Goal: Task Accomplishment & Management: Manage account settings

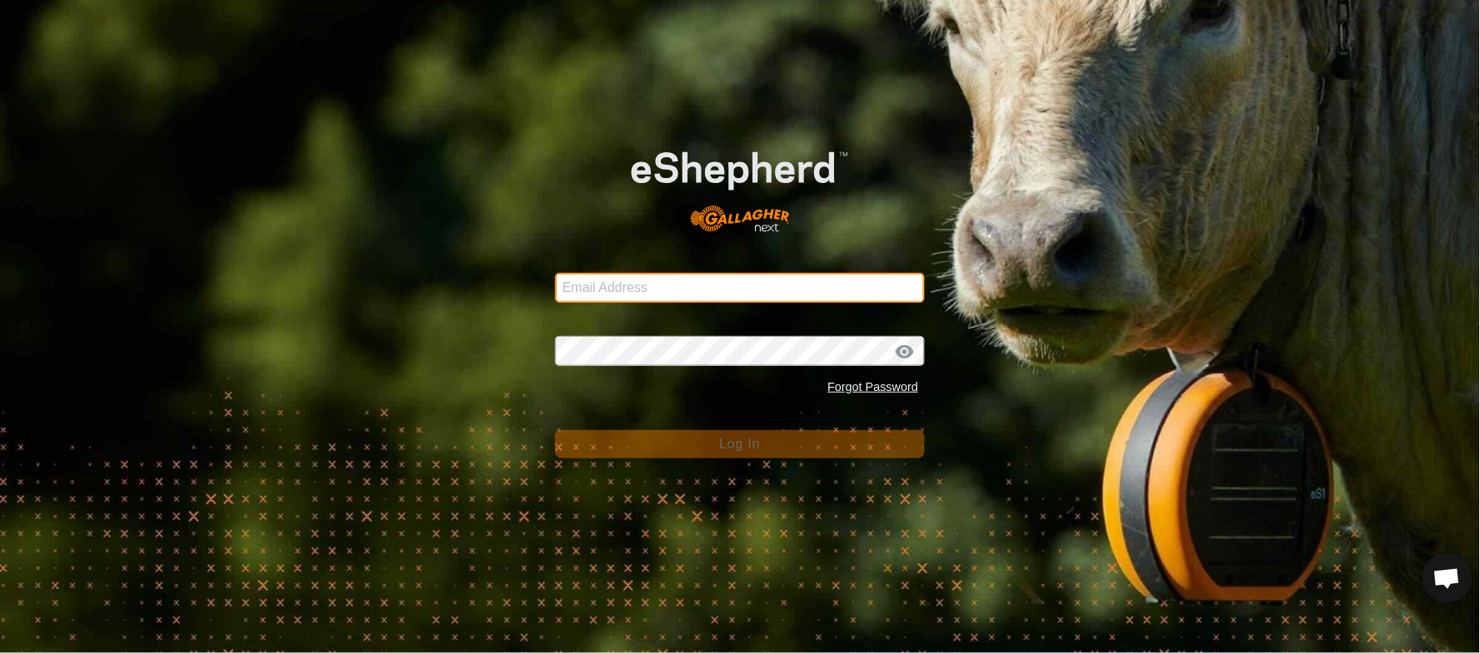
click at [658, 303] on input "Email Address" at bounding box center [740, 288] width 370 height 30
type input "[EMAIL_ADDRESS][PERSON_NAME][DOMAIN_NAME]"
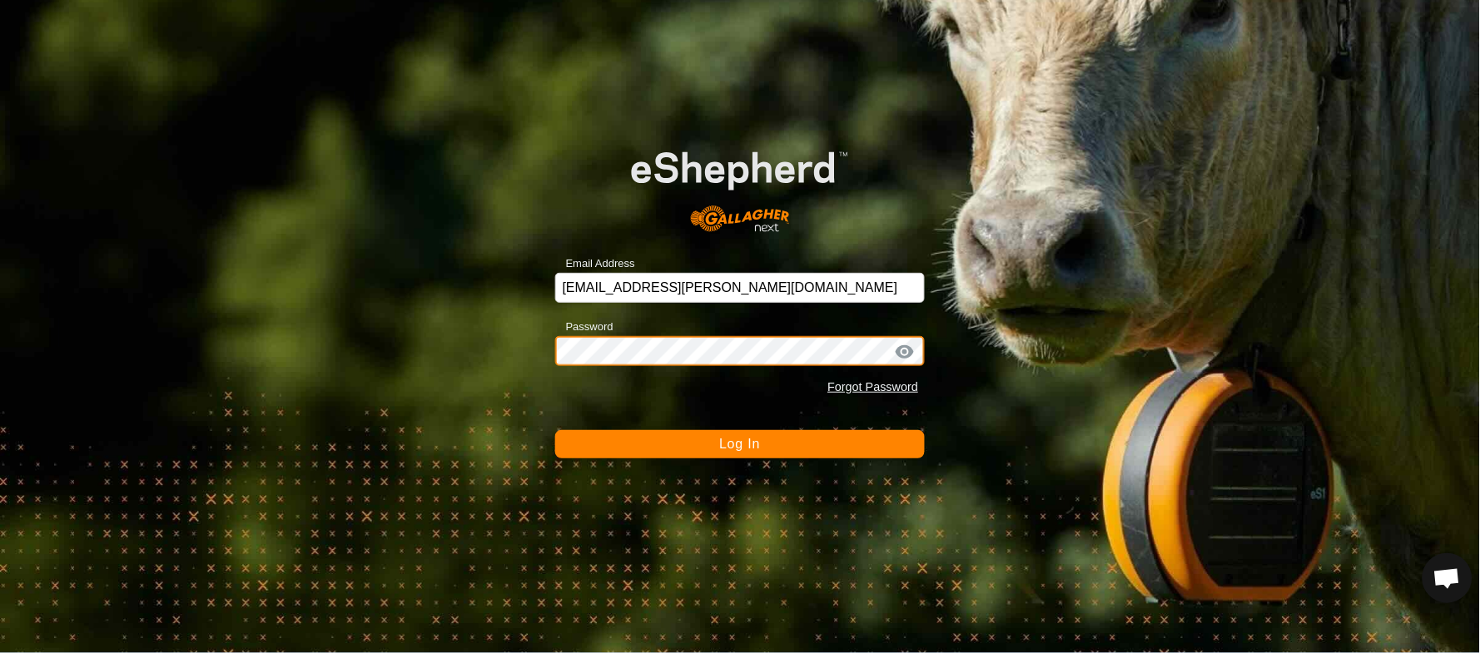
click at [555, 430] on button "Log In" at bounding box center [740, 444] width 370 height 28
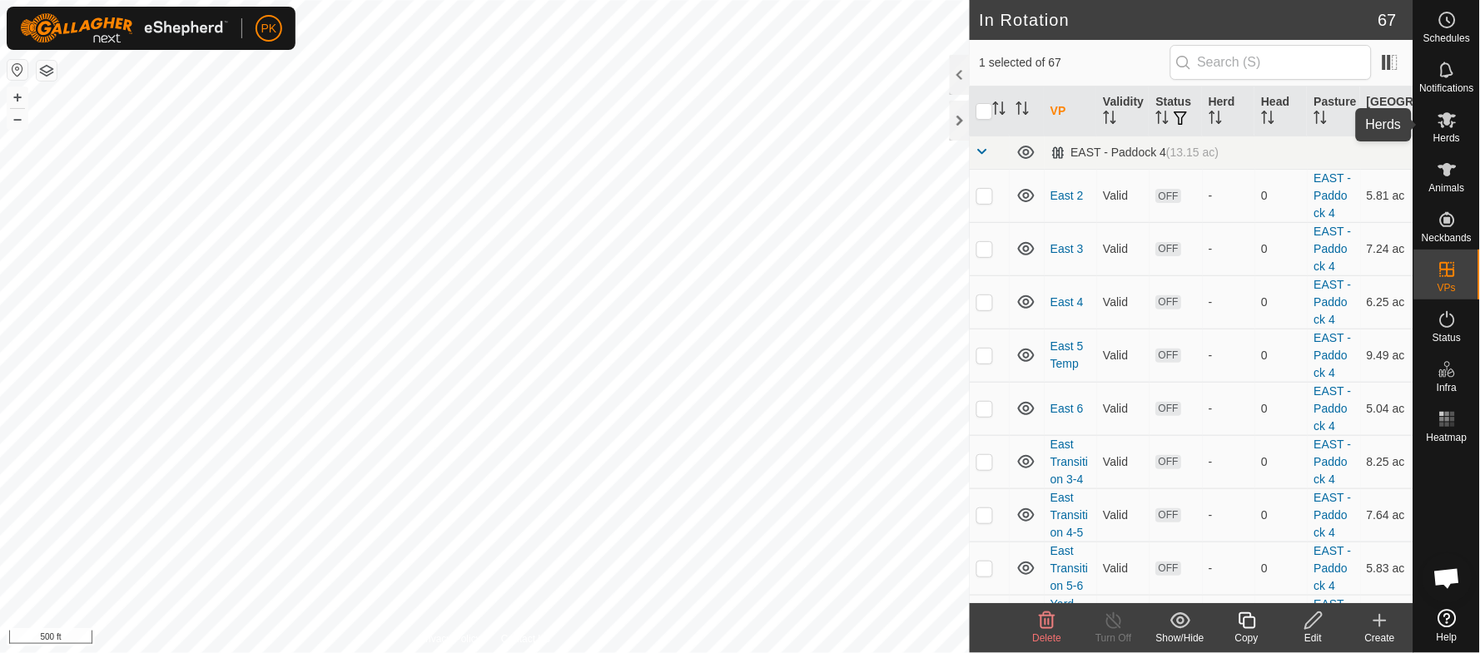
click at [1459, 124] on es-mob-svg-icon at bounding box center [1447, 120] width 30 height 27
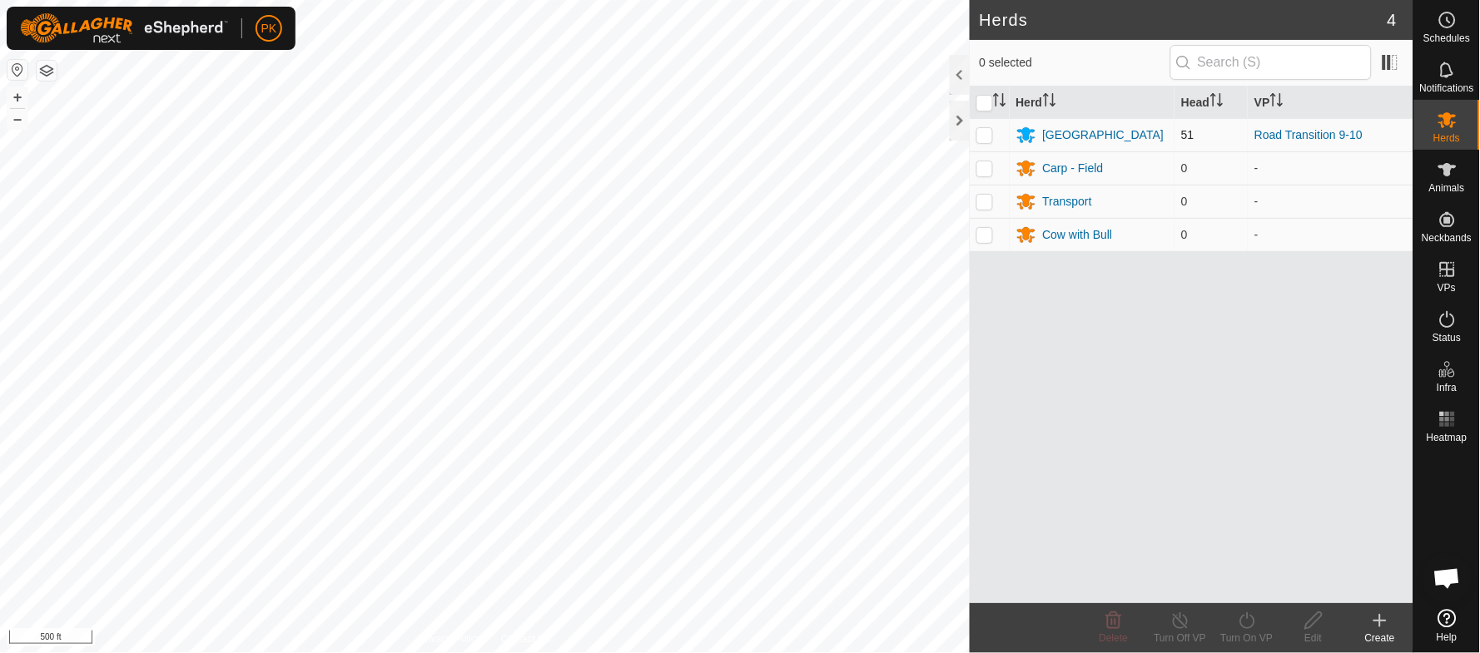
click at [983, 138] on p-checkbox at bounding box center [984, 134] width 17 height 13
checkbox input "true"
click at [1253, 631] on div "Turn On VP" at bounding box center [1247, 638] width 67 height 15
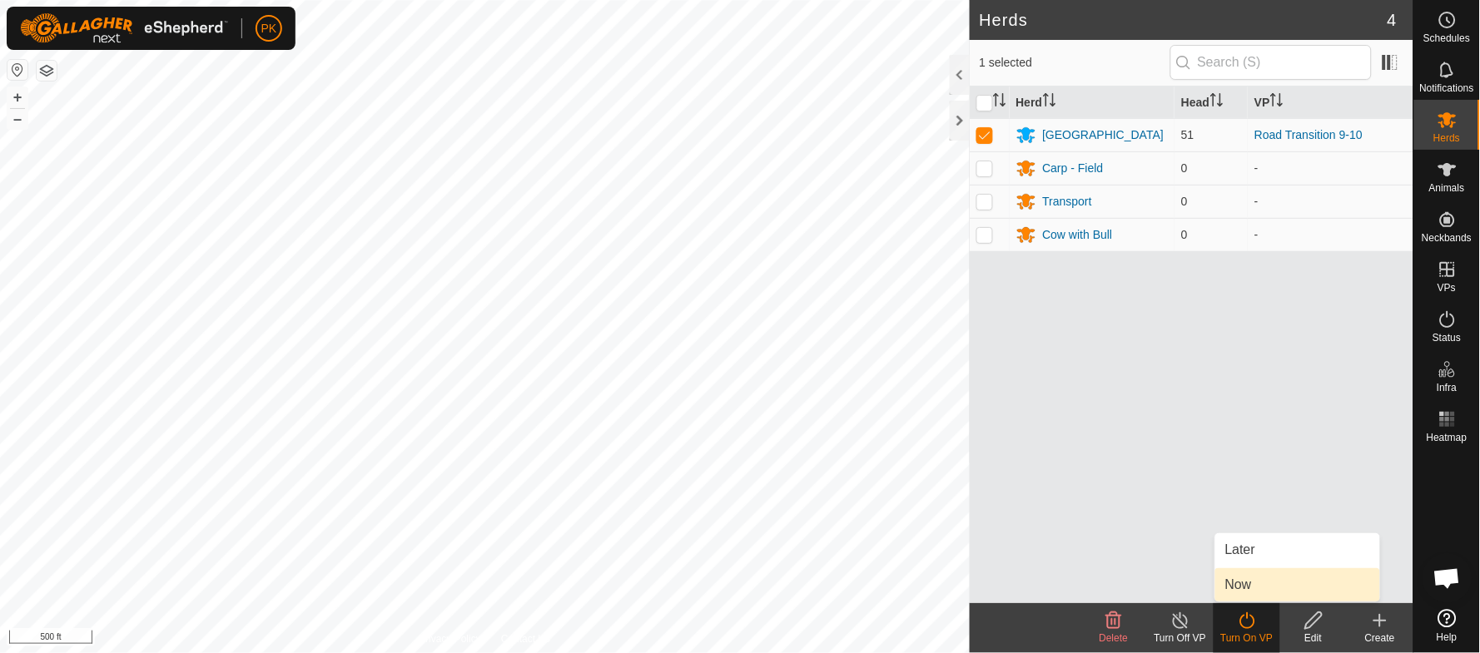
click at [1247, 588] on link "Now" at bounding box center [1297, 584] width 165 height 33
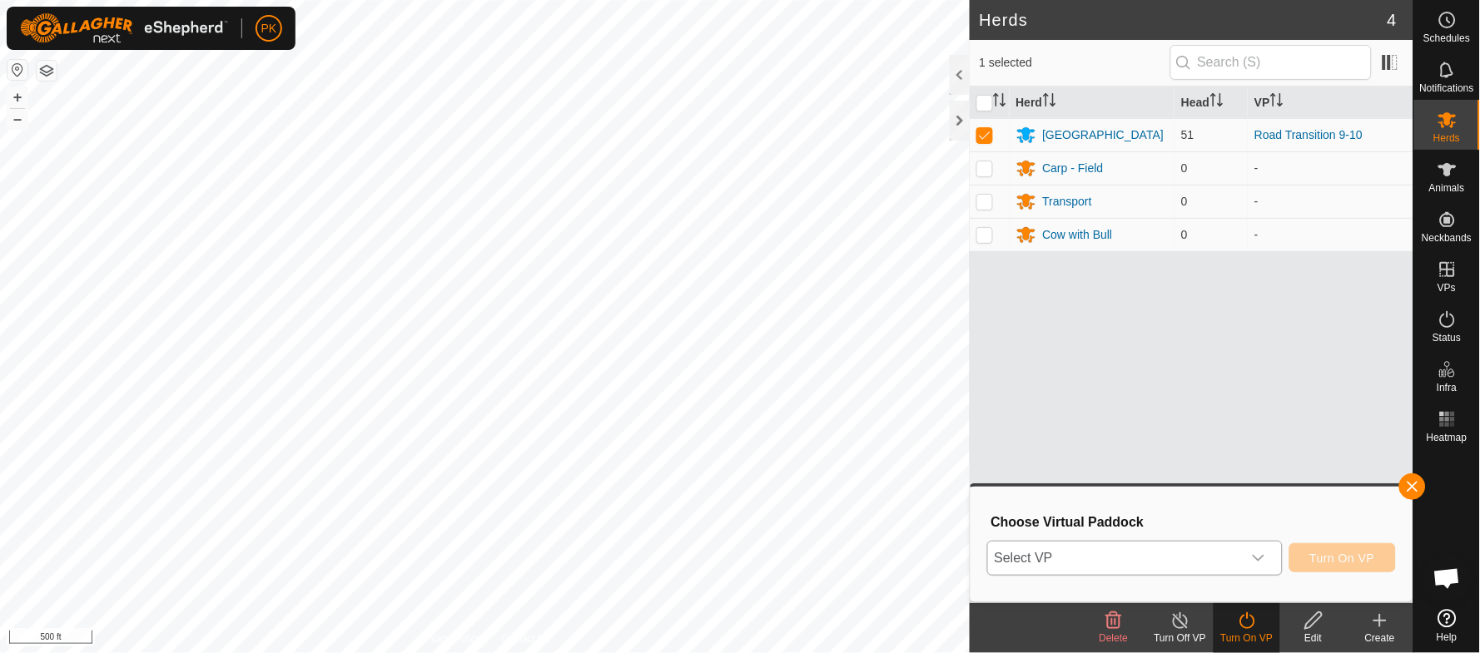
click at [1260, 557] on icon "dropdown trigger" at bounding box center [1259, 558] width 12 height 7
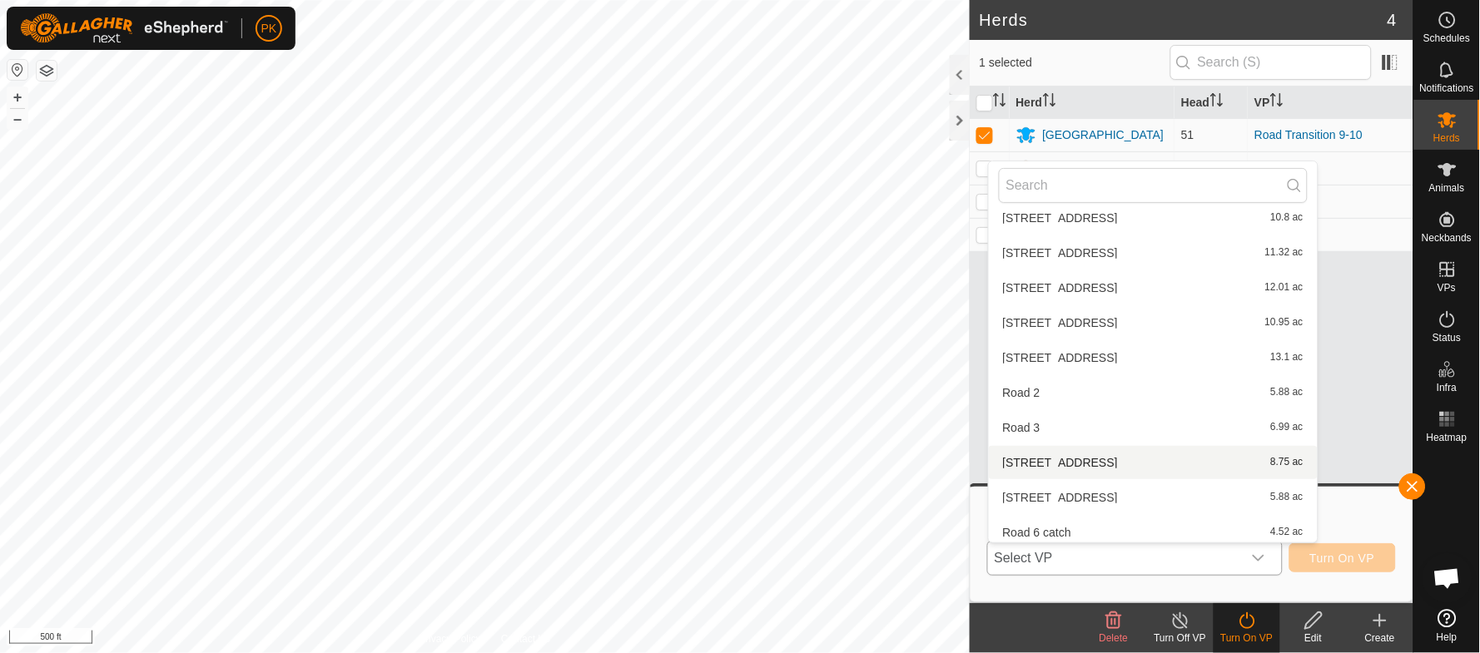
scroll to position [884, 0]
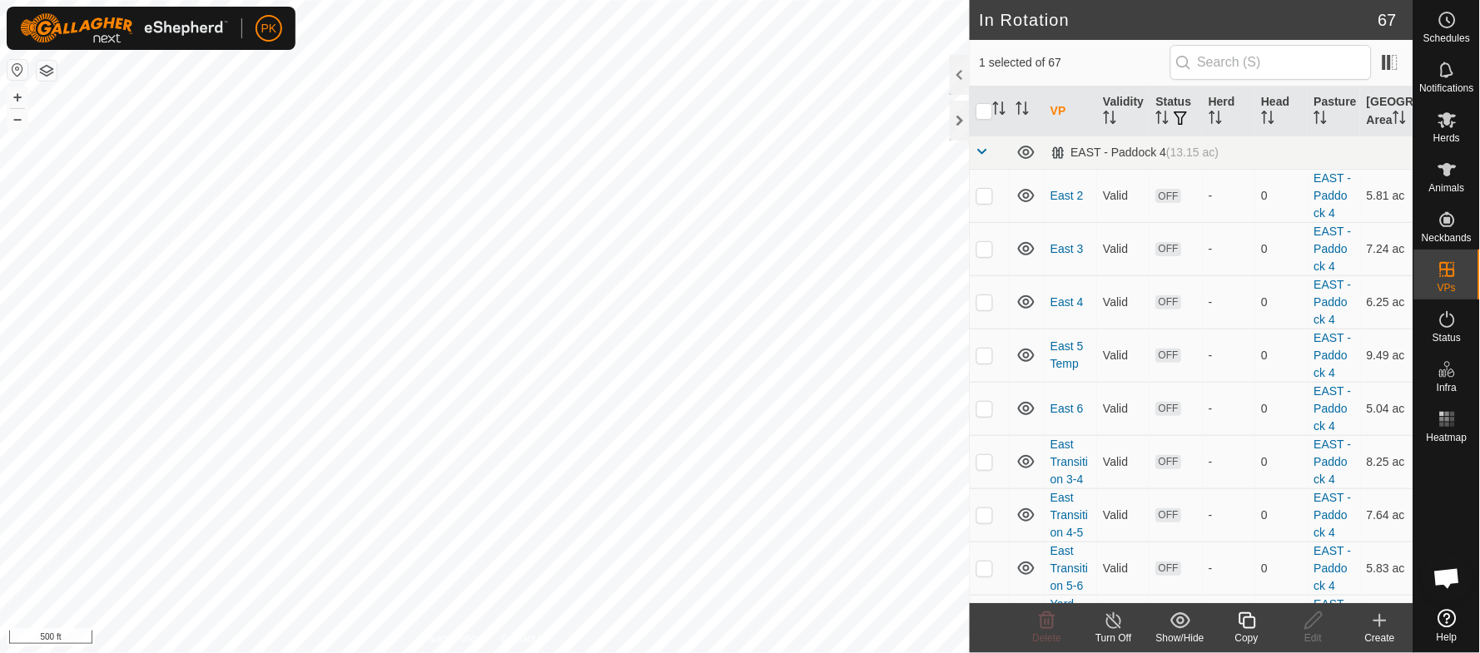
click at [1246, 631] on div "Copy" at bounding box center [1247, 638] width 67 height 15
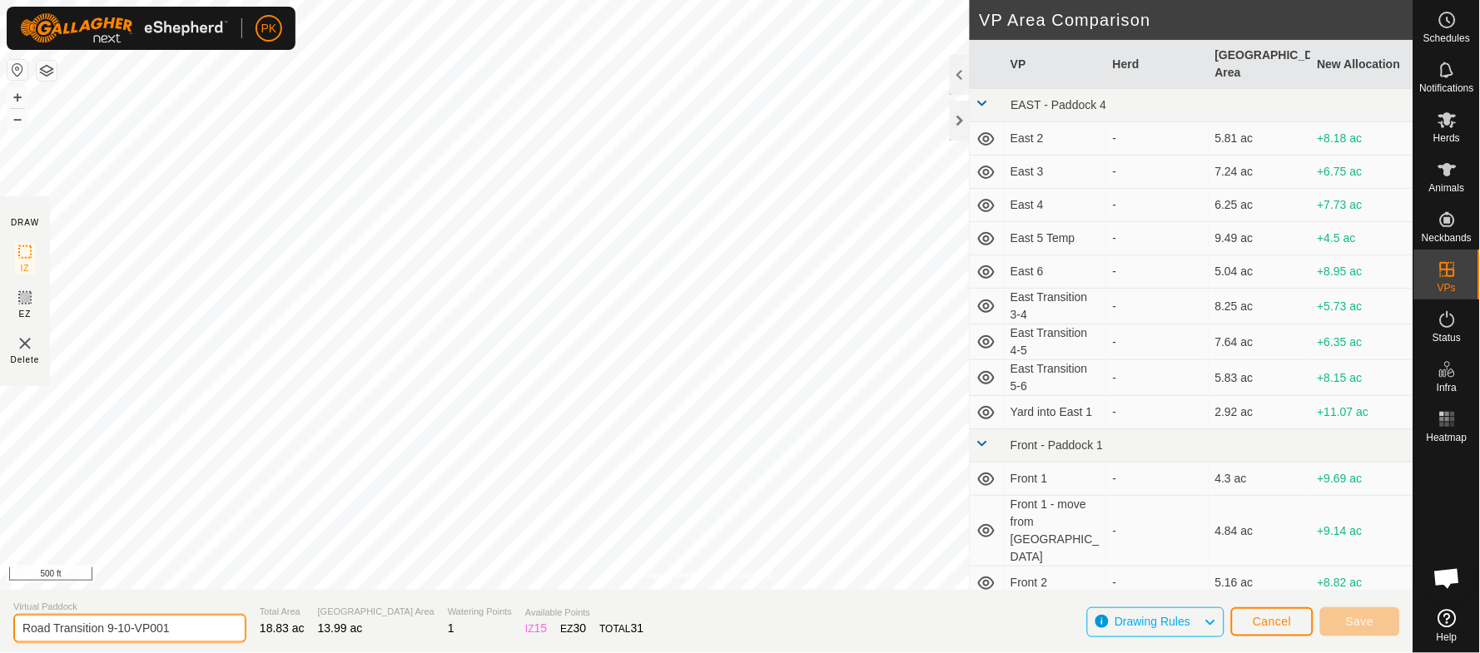
click at [196, 626] on input "Road Transition 9-10-VP001" at bounding box center [129, 628] width 233 height 29
type input "Road Transition 10-11 Late Season"
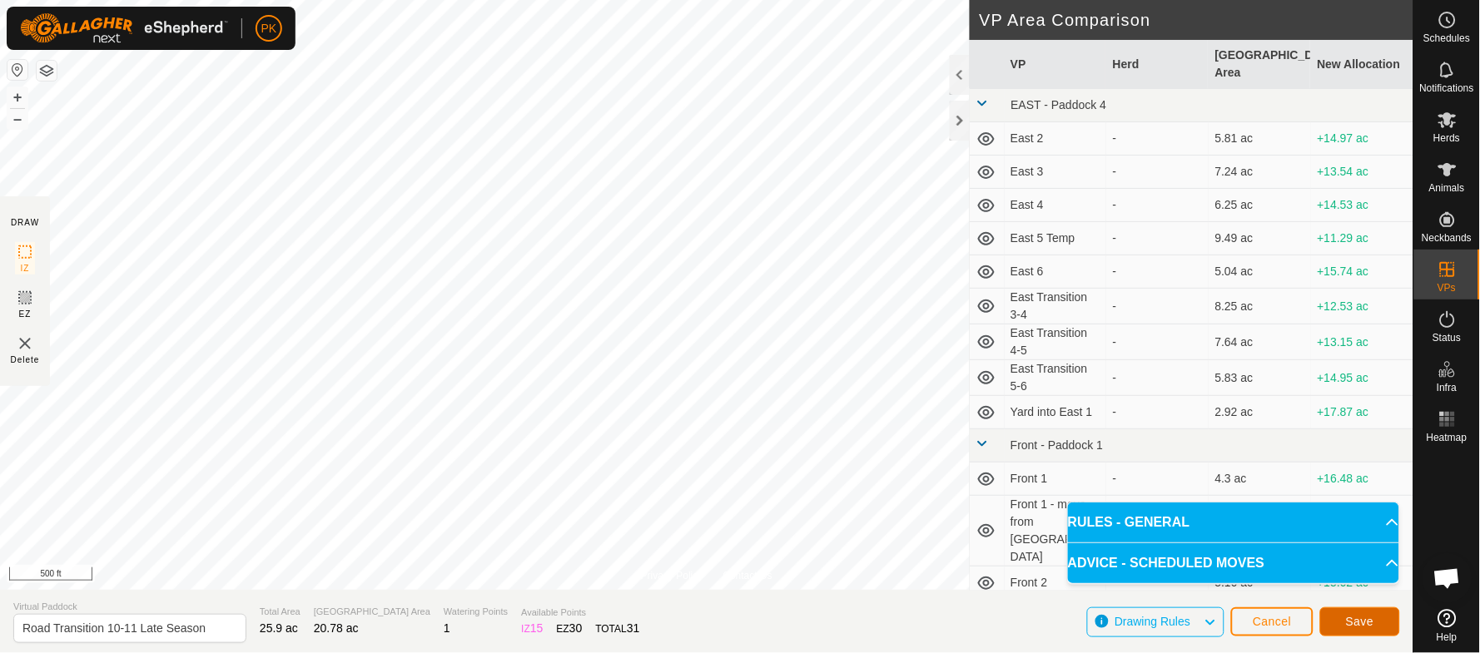
click at [1358, 626] on span "Save" at bounding box center [1360, 621] width 28 height 13
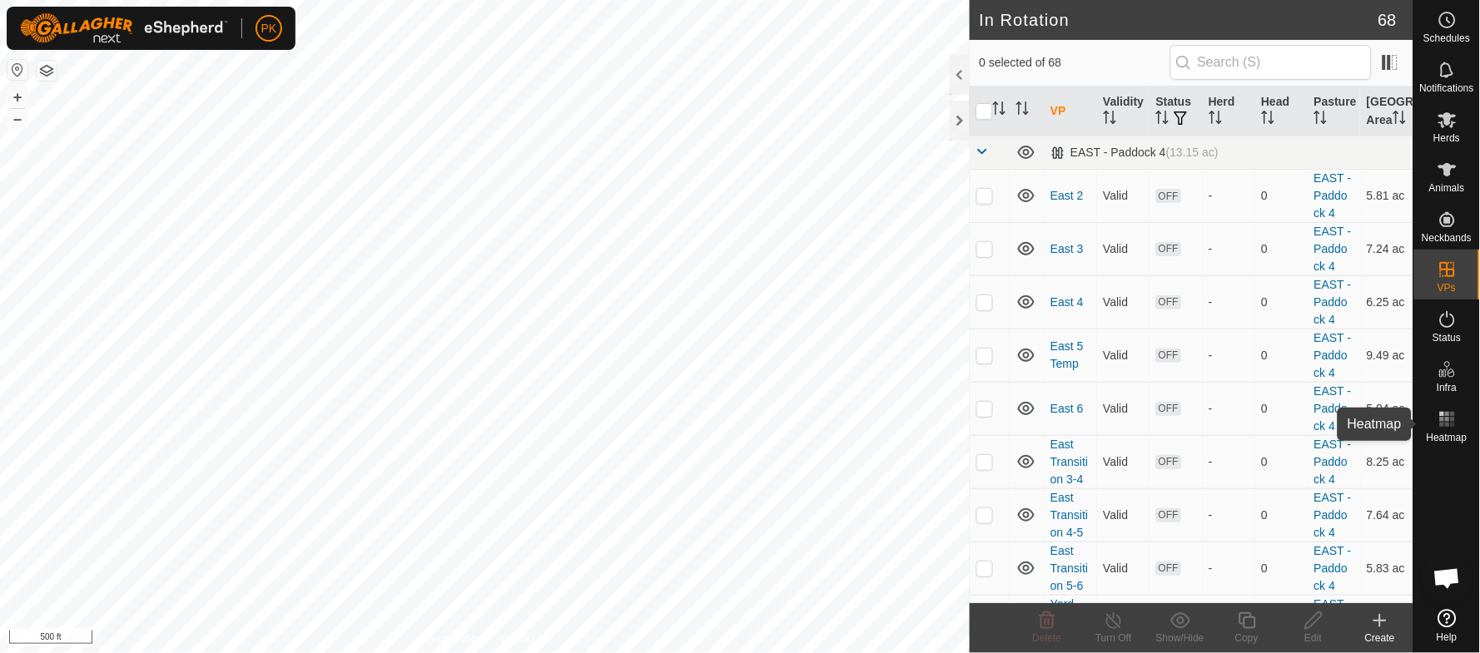
click at [1454, 421] on icon at bounding box center [1447, 419] width 20 height 20
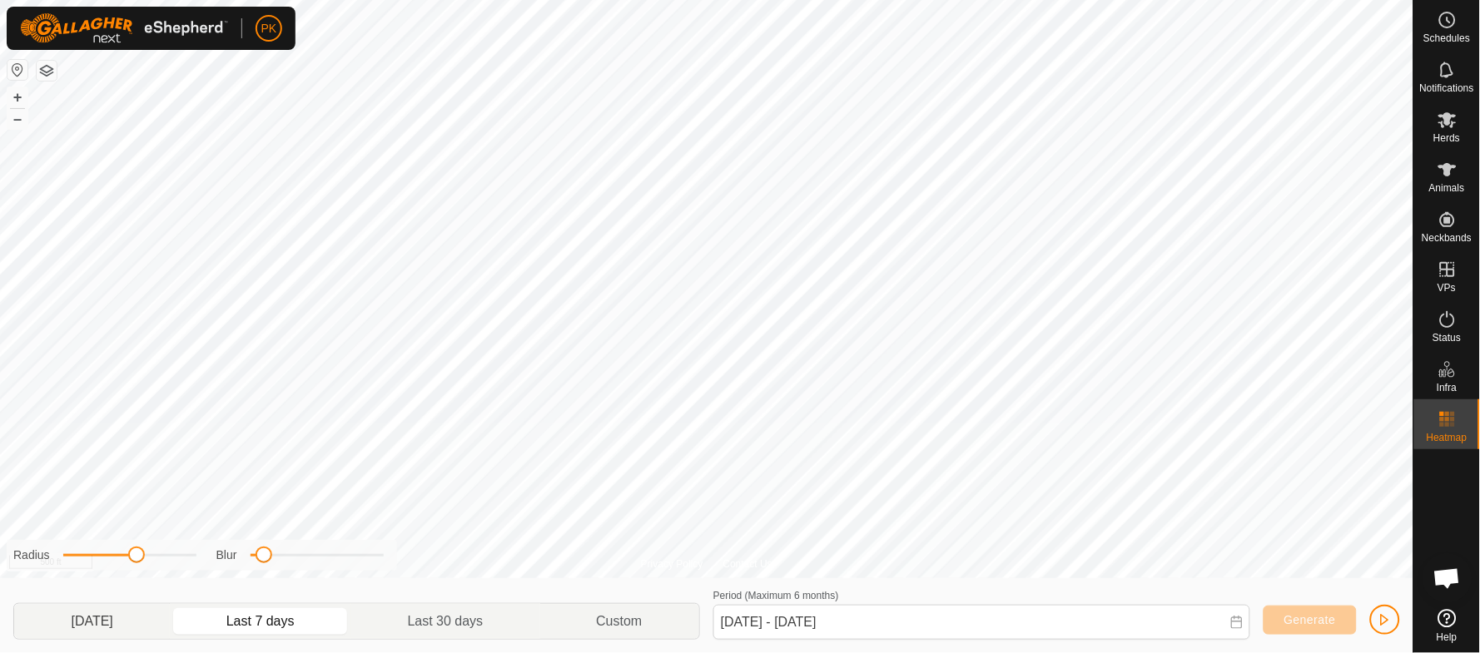
click at [103, 623] on p-togglebutton "[DATE]" at bounding box center [92, 621] width 156 height 35
type input "[DATE] - [DATE]"
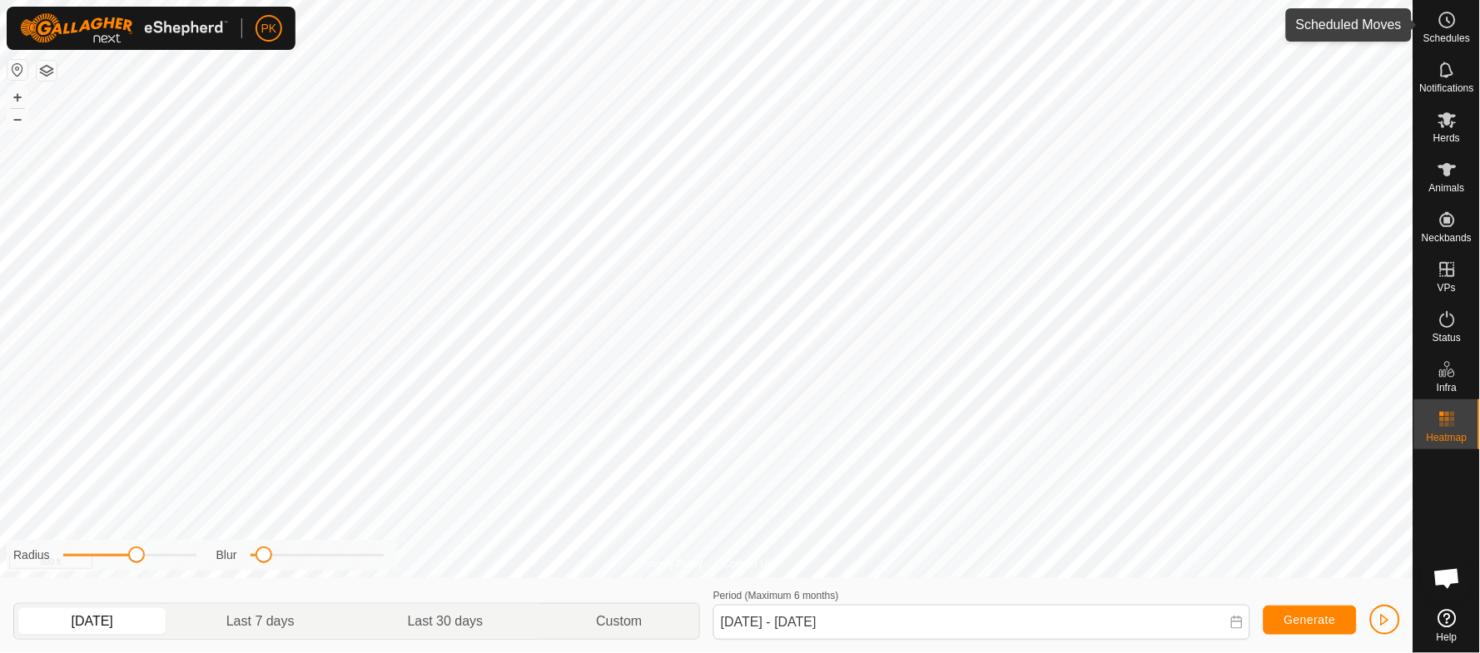
click at [1458, 19] on es-schedule-vp-svg-icon at bounding box center [1447, 20] width 30 height 27
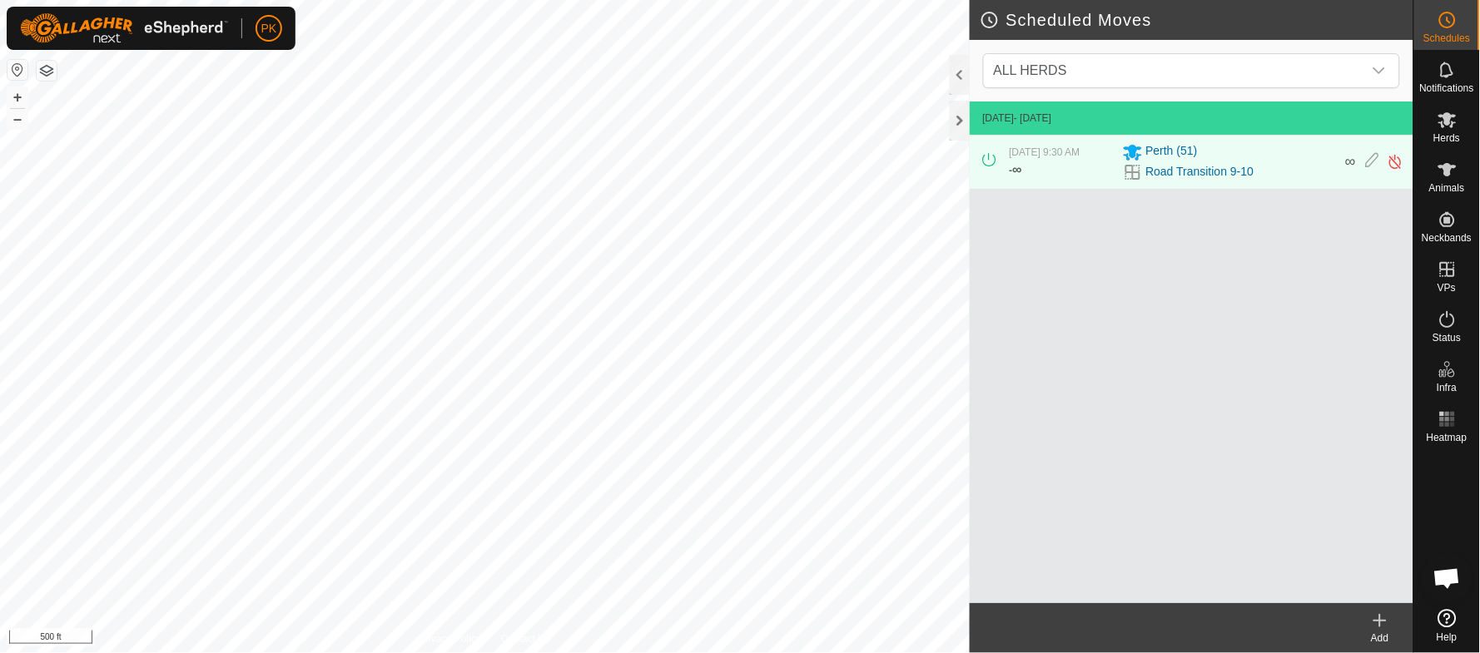
click at [1379, 624] on icon at bounding box center [1380, 621] width 20 height 20
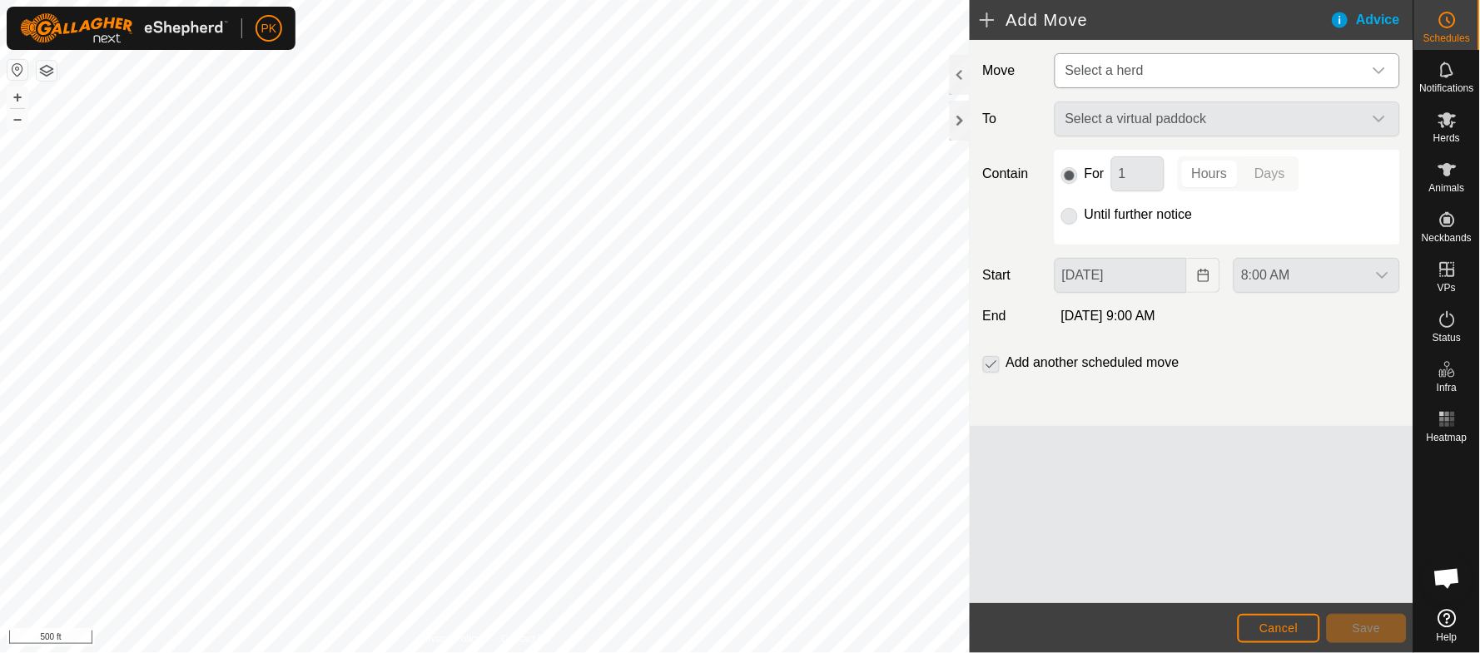
click at [1159, 64] on span "Select a herd" at bounding box center [1211, 70] width 304 height 33
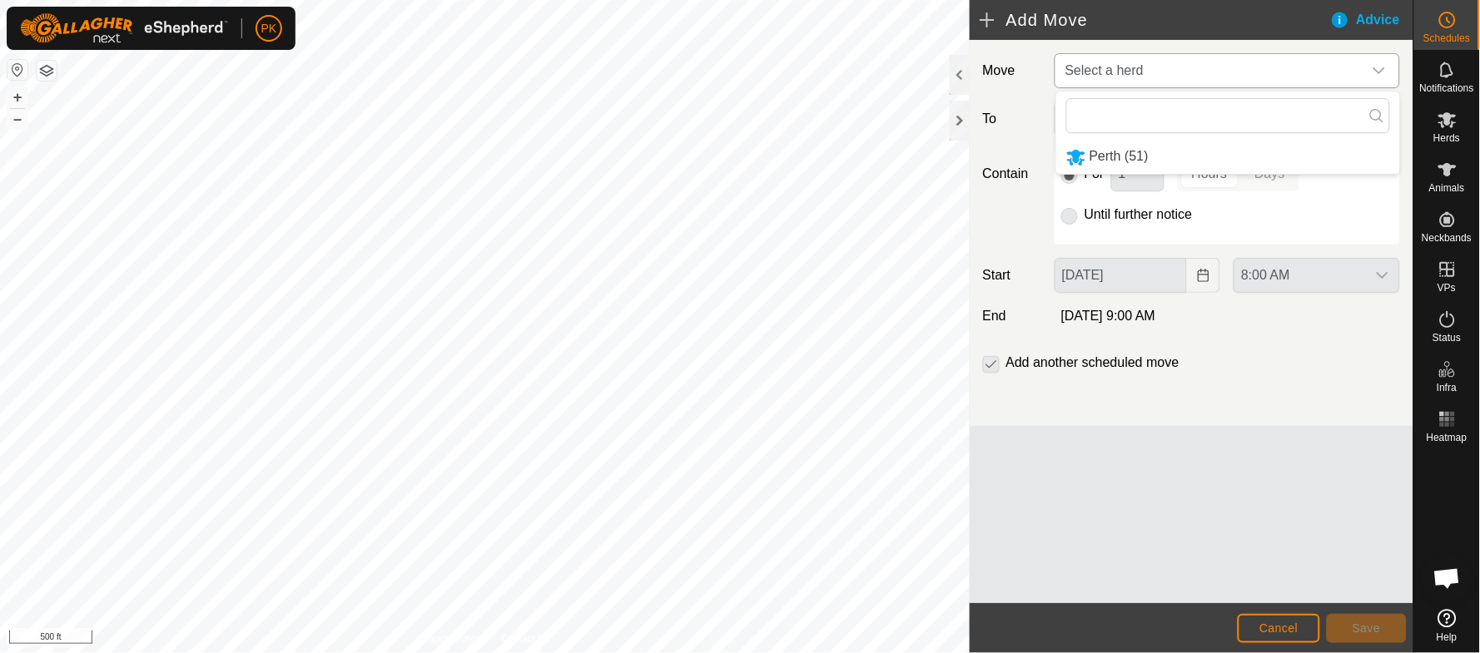
click at [1121, 154] on li "Perth (51)" at bounding box center [1228, 157] width 344 height 34
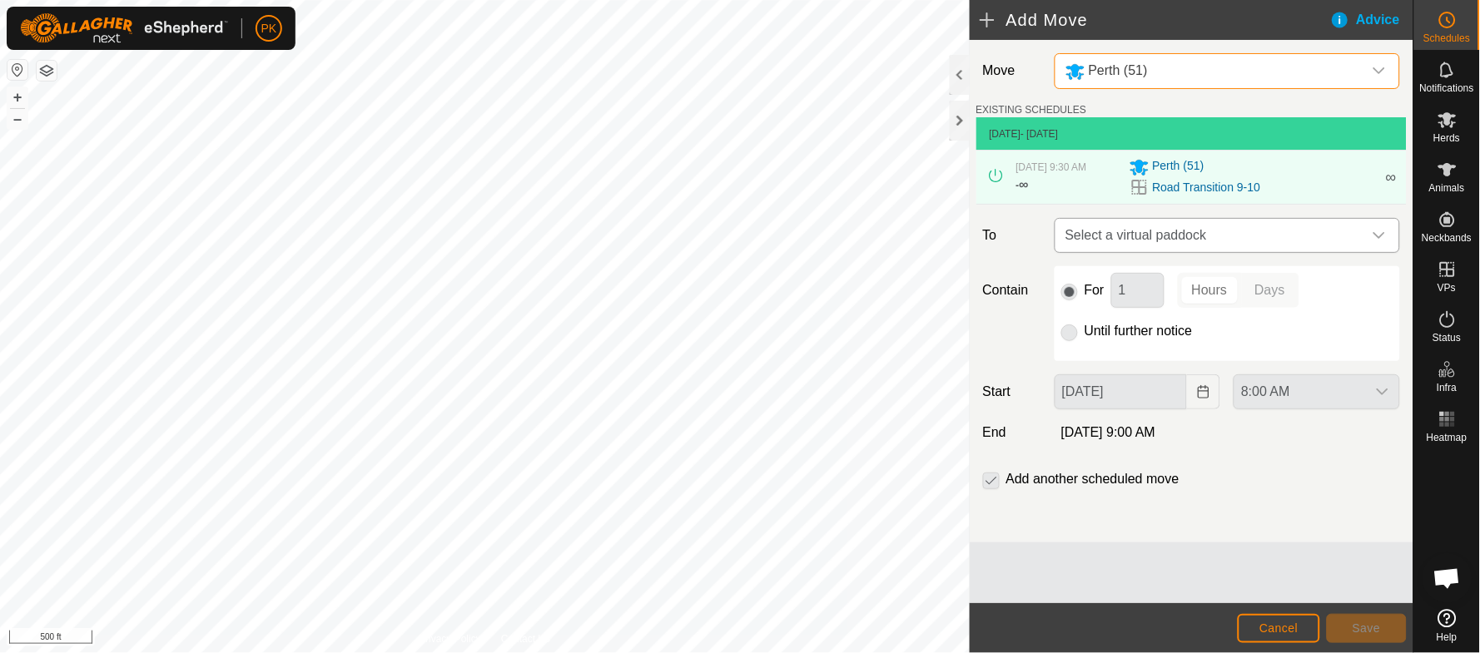
click at [1184, 236] on span "Select a virtual paddock" at bounding box center [1211, 235] width 304 height 33
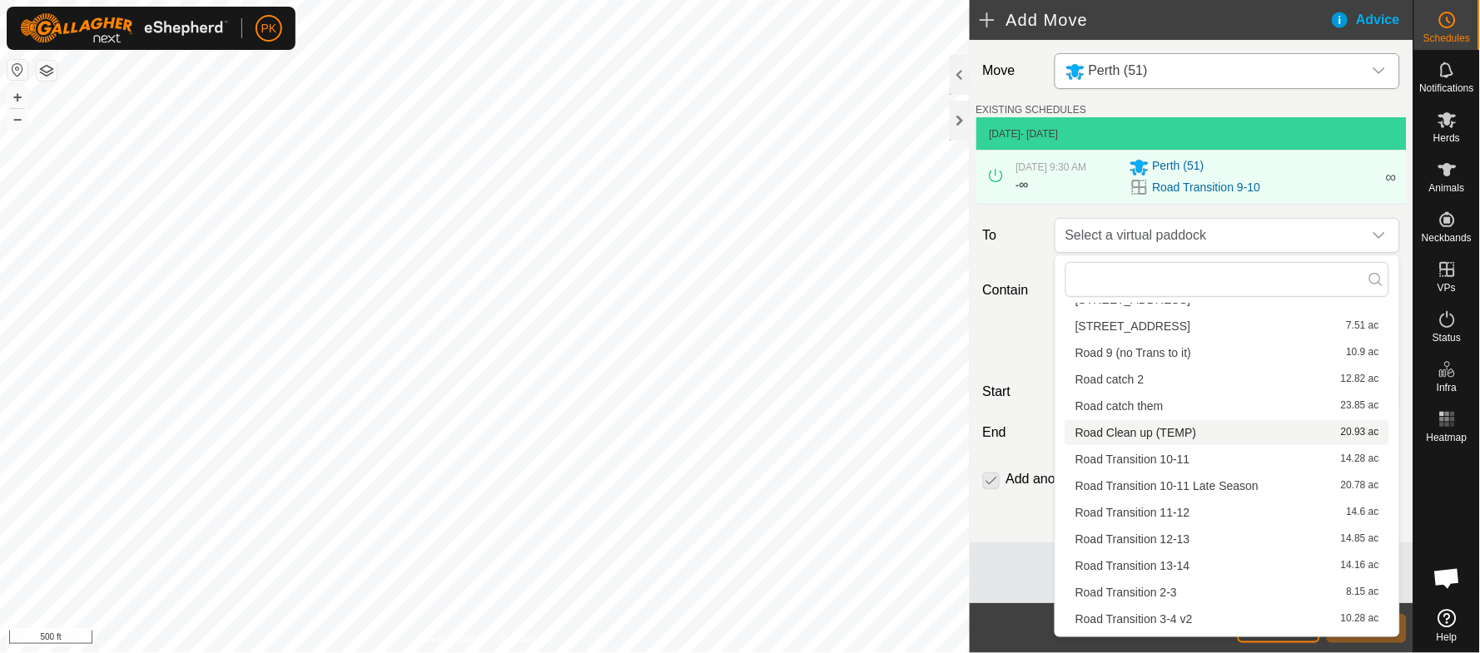
scroll to position [456, 0]
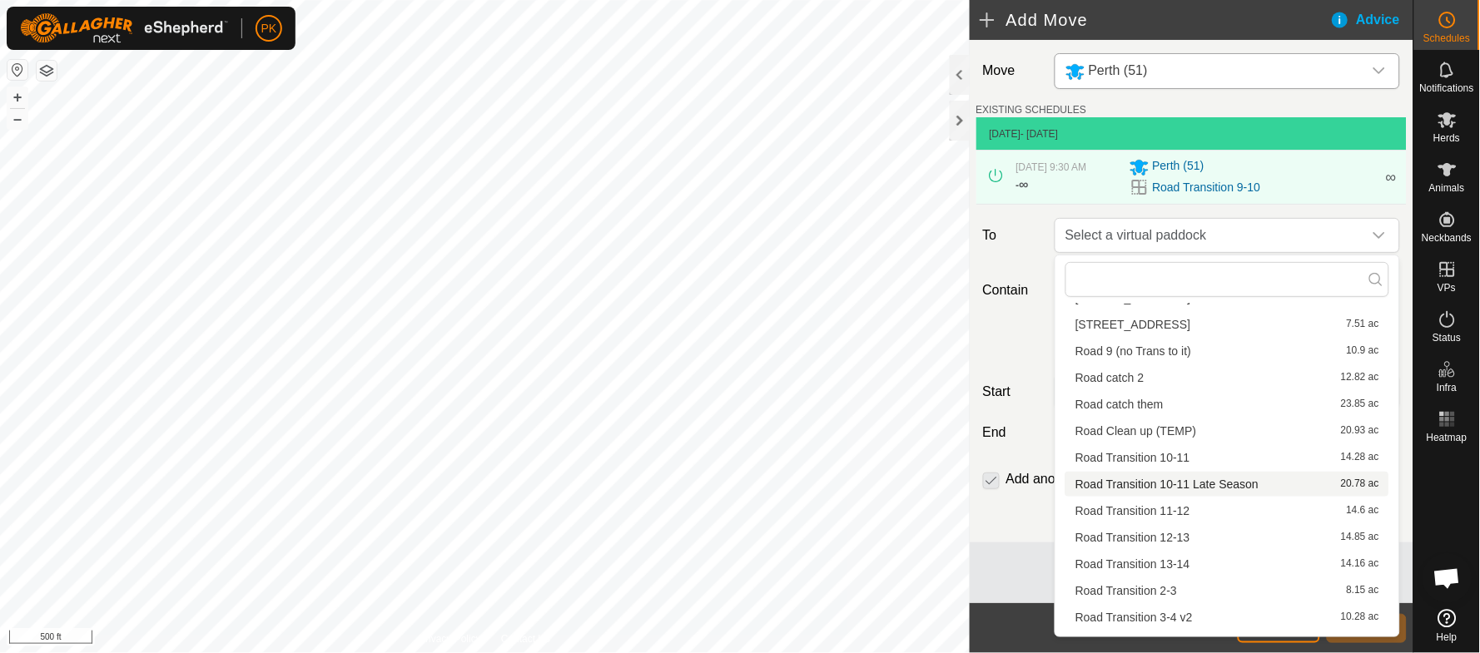
click at [1153, 479] on li "Road Transition 10-11 Late Season 20.78 ac" at bounding box center [1227, 484] width 324 height 25
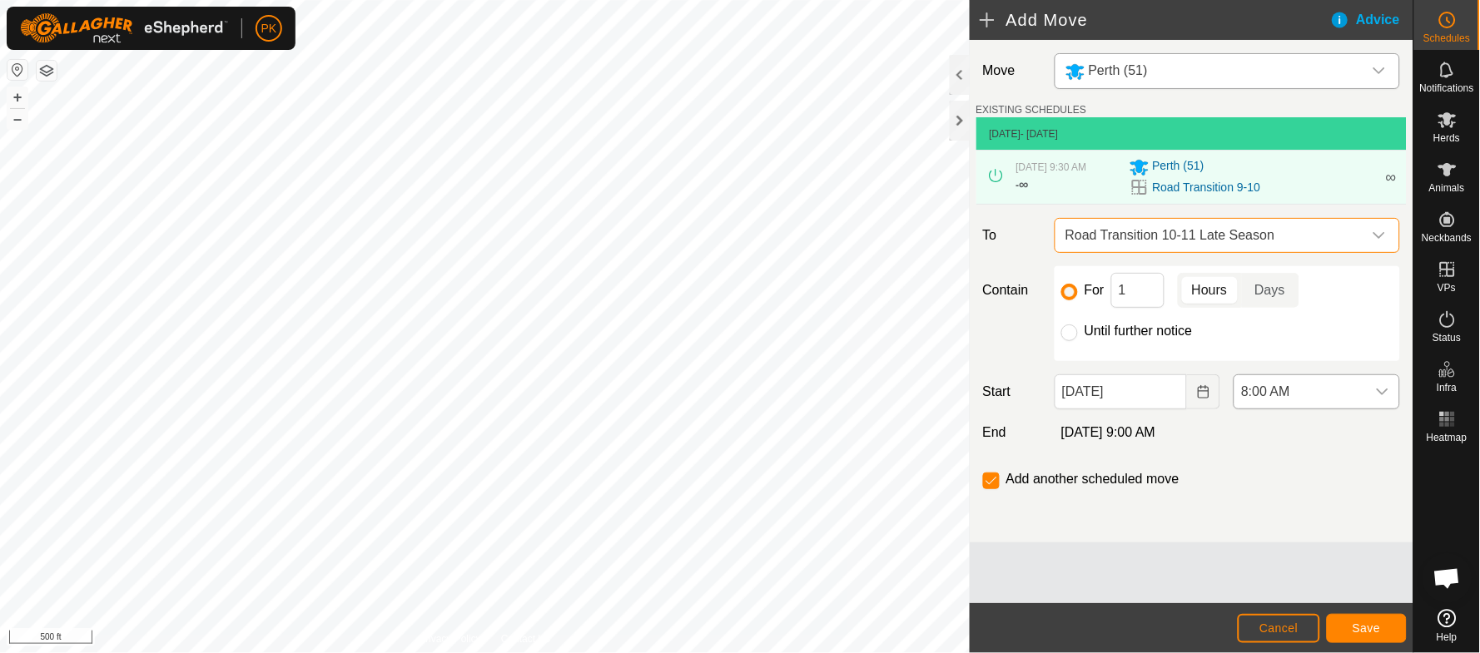
click at [1383, 389] on icon "dropdown trigger" at bounding box center [1382, 391] width 13 height 13
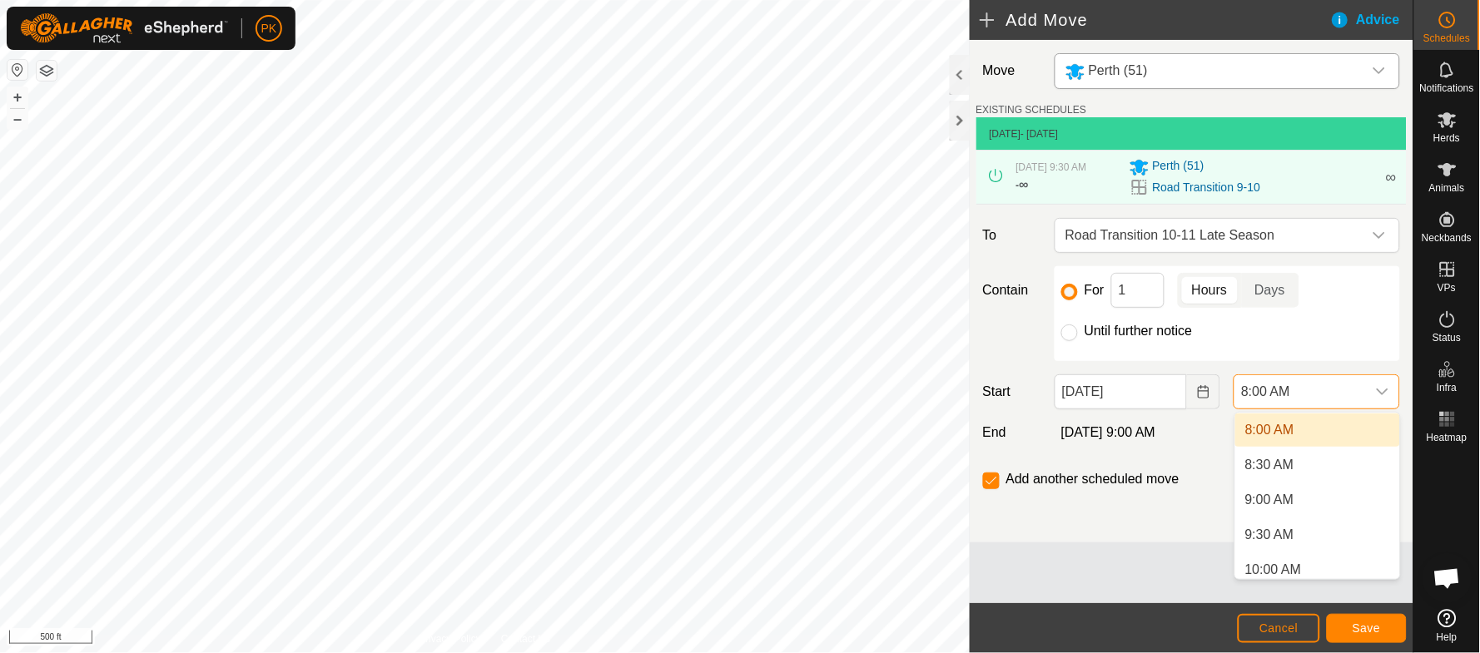
scroll to position [603, 0]
click at [1284, 454] on li "9:00 AM" at bounding box center [1317, 455] width 165 height 33
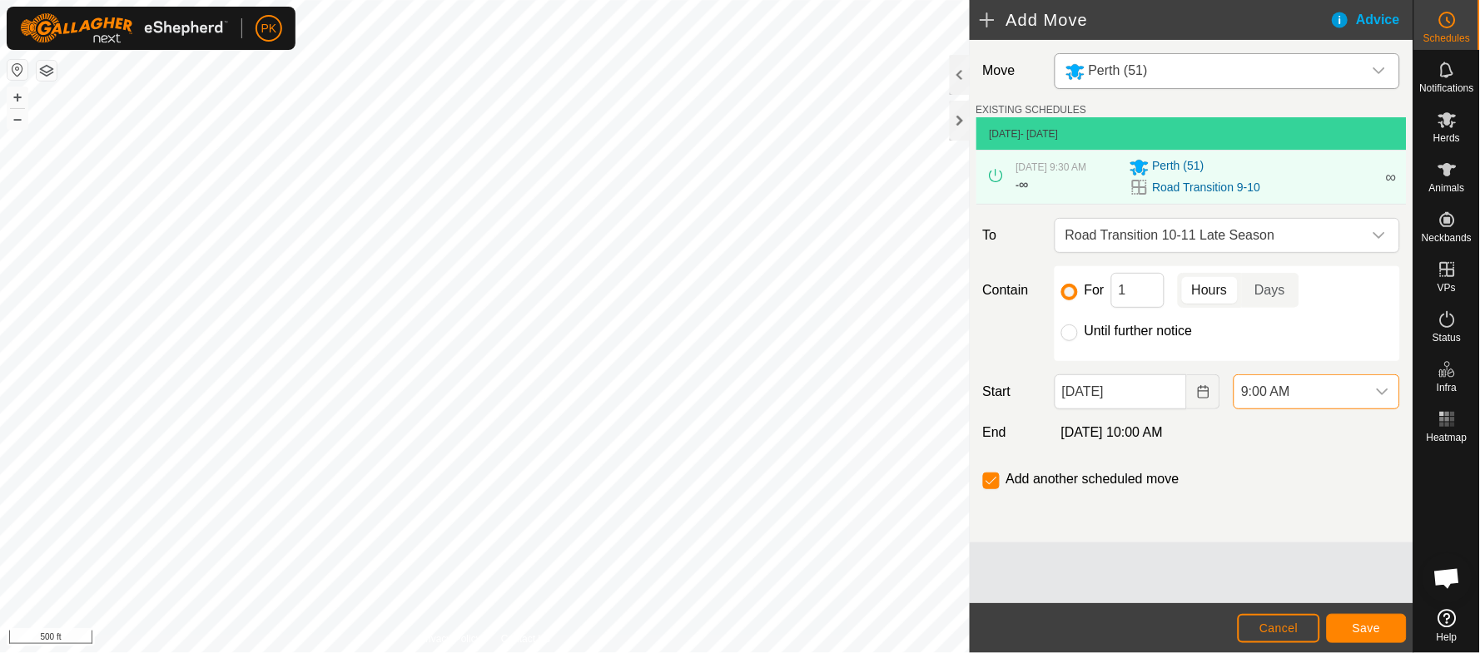
scroll to position [559, 0]
click at [1070, 335] on input "Until further notice" at bounding box center [1069, 333] width 17 height 17
radio input "true"
checkbox input "false"
click at [1360, 622] on span "Save" at bounding box center [1366, 628] width 28 height 13
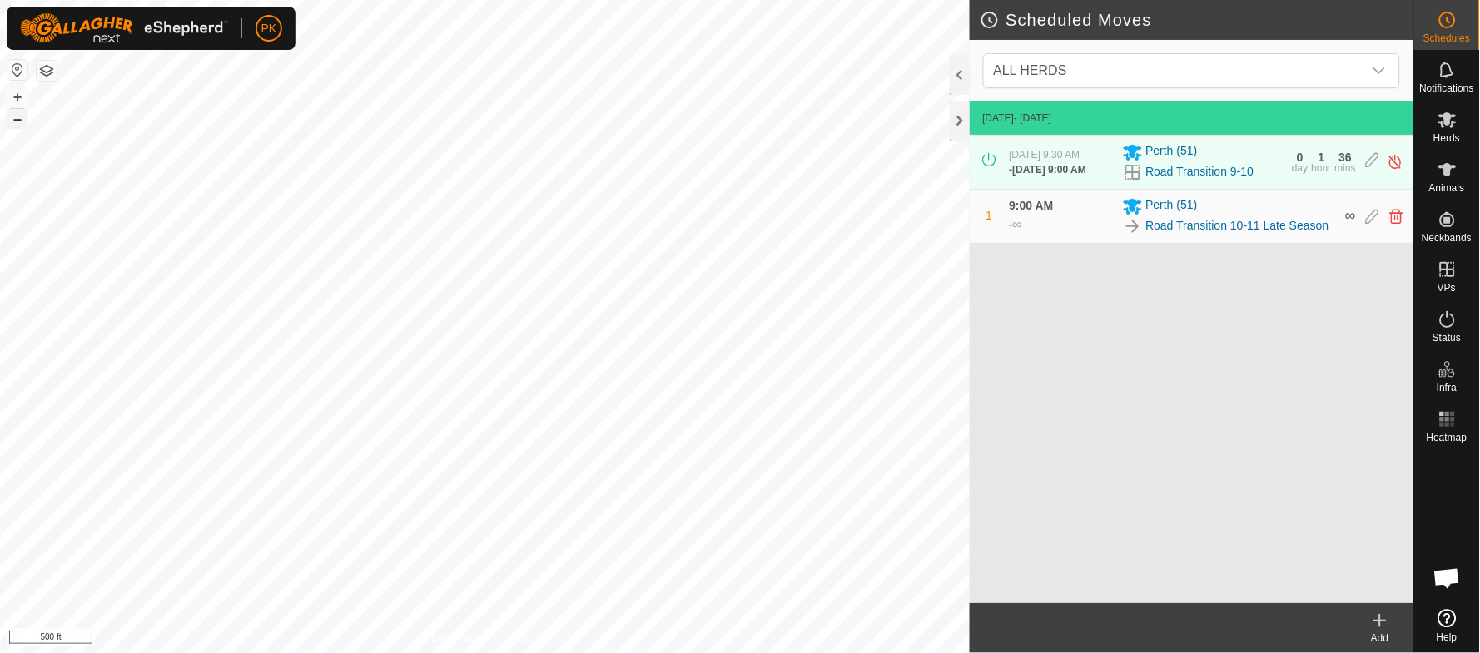
click at [17, 122] on button "–" at bounding box center [17, 119] width 20 height 20
click at [14, 123] on button "–" at bounding box center [17, 119] width 20 height 20
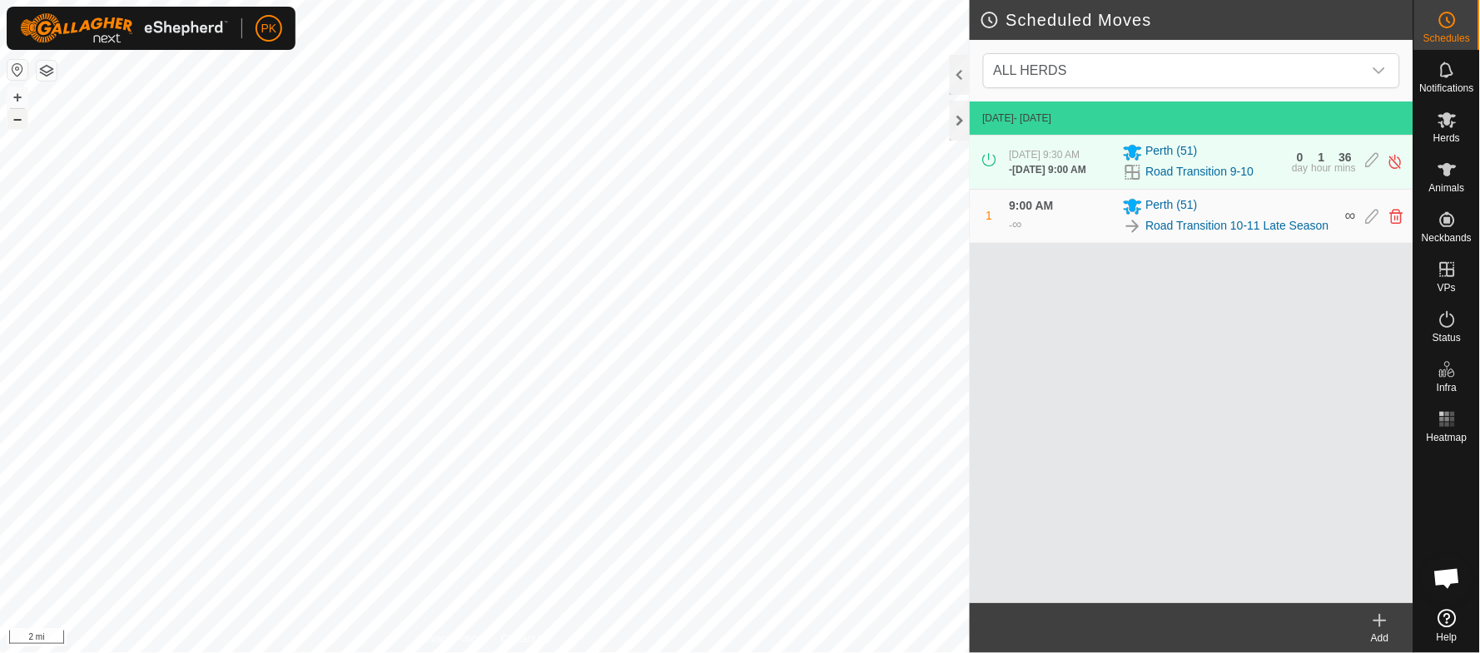
click at [14, 123] on button "–" at bounding box center [17, 119] width 20 height 20
click at [13, 95] on button "+" at bounding box center [17, 97] width 20 height 20
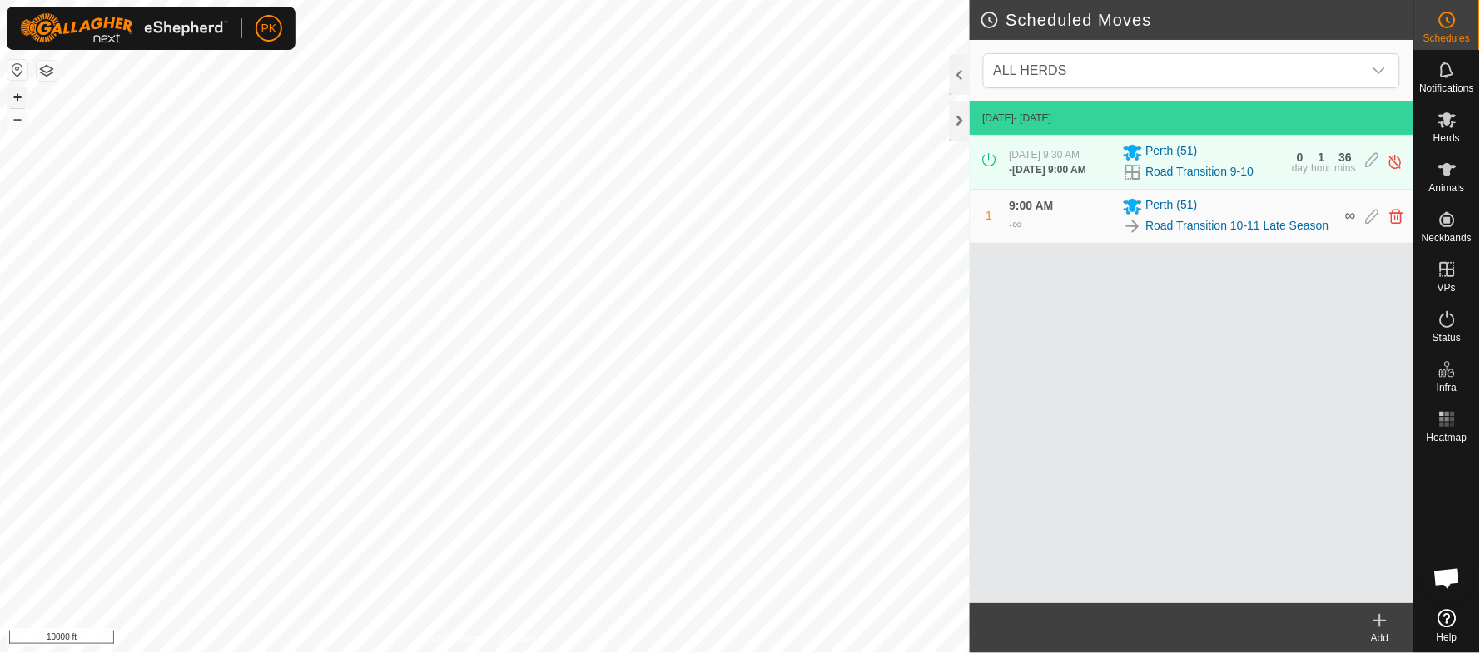
click at [20, 89] on button "+" at bounding box center [17, 97] width 20 height 20
click at [10, 98] on button "+" at bounding box center [17, 97] width 20 height 20
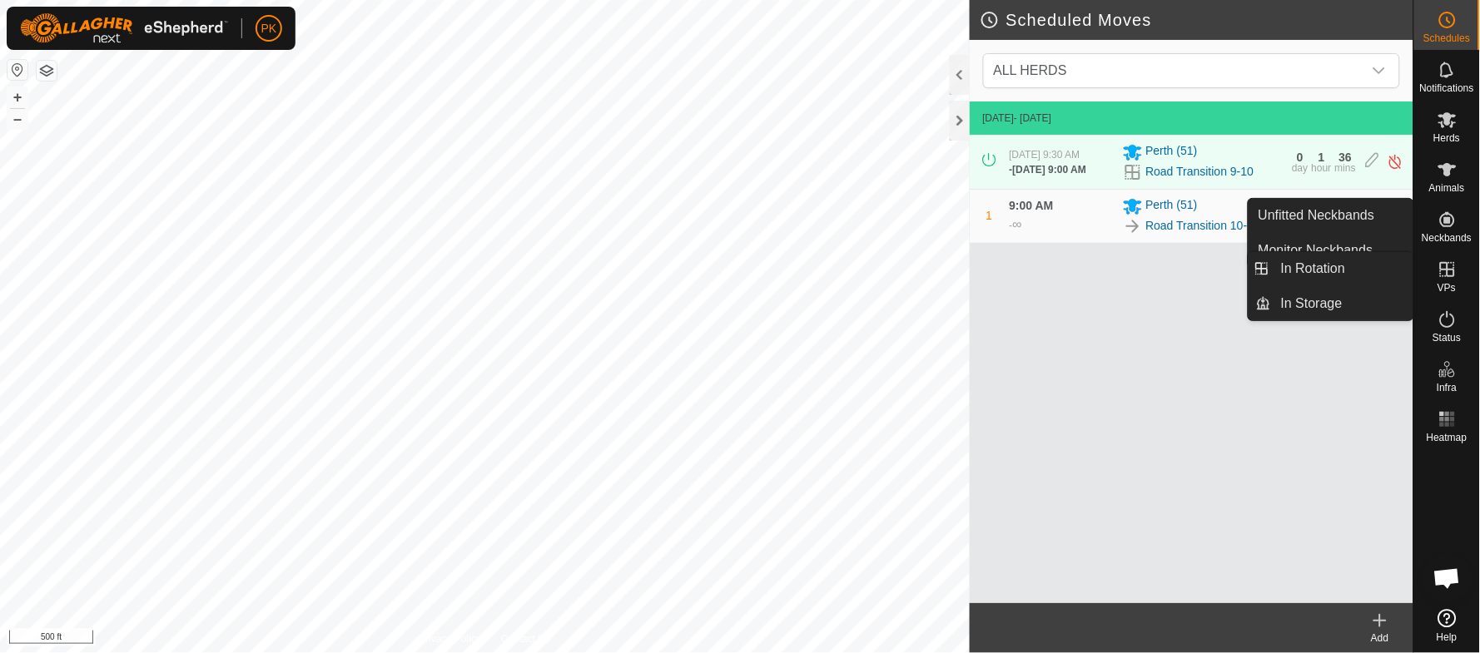
click at [1460, 263] on es-virtualpaddocks-svg-icon at bounding box center [1447, 269] width 30 height 27
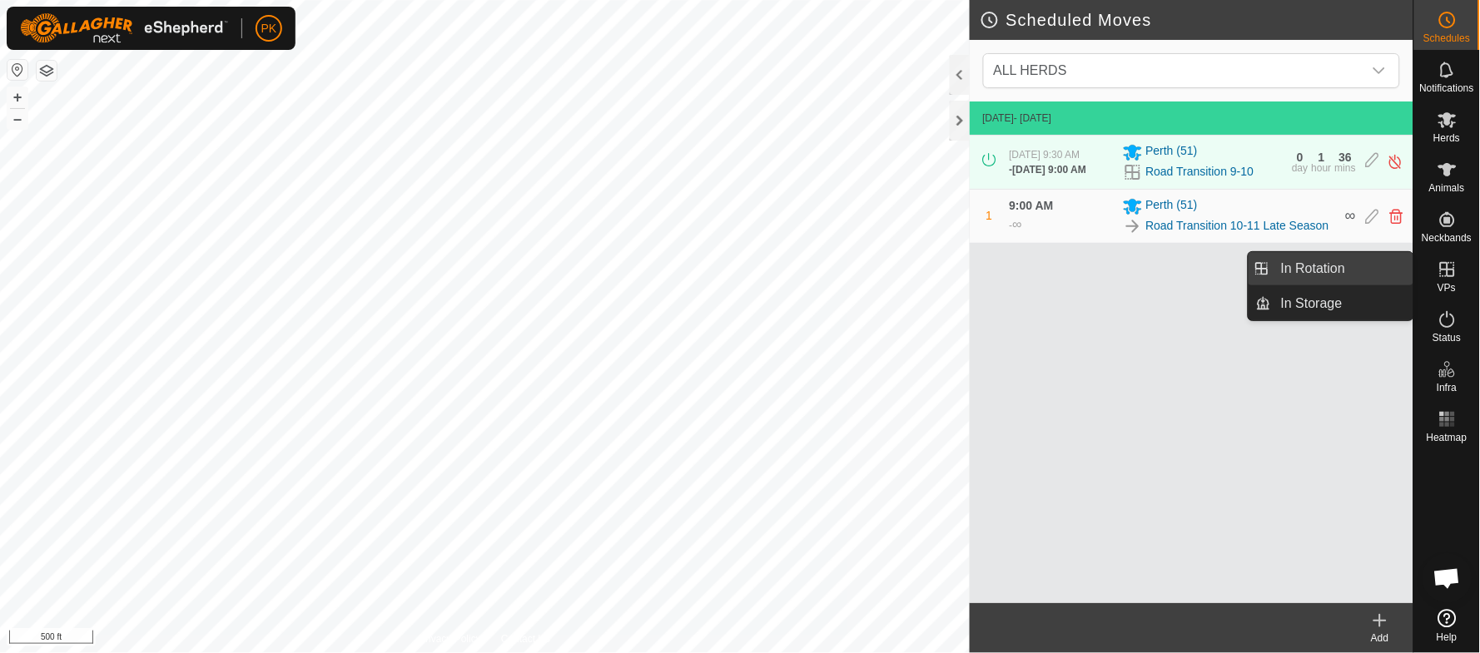
click at [1325, 265] on link "In Rotation" at bounding box center [1342, 268] width 142 height 33
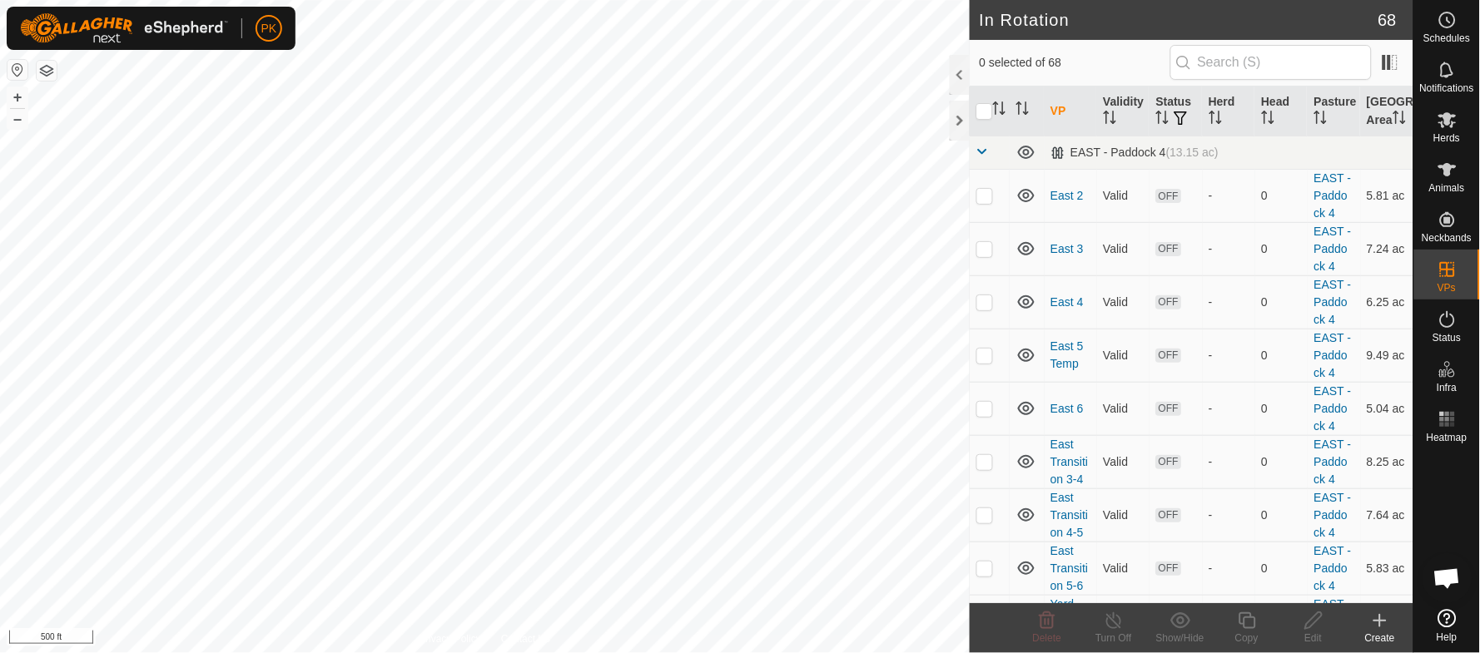
click at [1378, 623] on icon at bounding box center [1380, 621] width 20 height 20
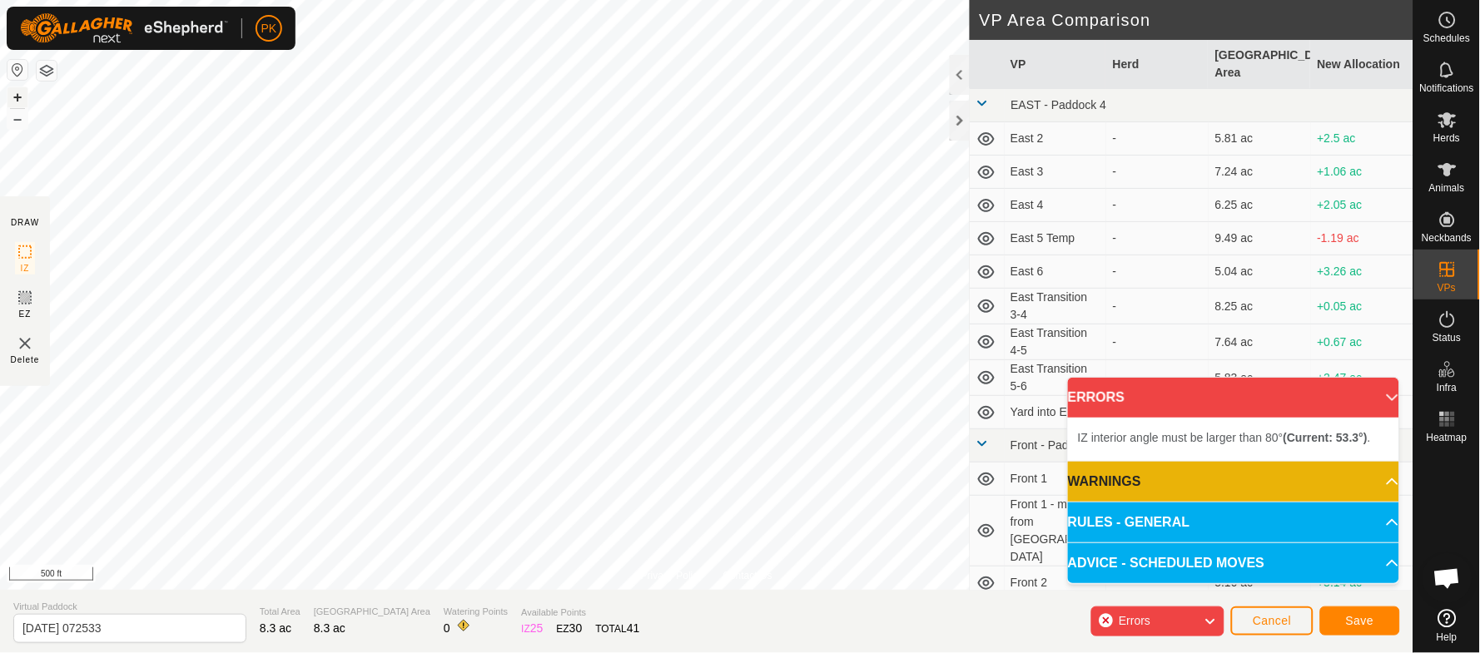
click at [17, 102] on button "+" at bounding box center [17, 97] width 20 height 20
click at [376, 595] on div "Privacy Policy Contact Us + – ⇧ i 100 ft DRAW IZ EZ Delete VP Area Comparison V…" at bounding box center [706, 326] width 1413 height 653
click at [1281, 620] on span "Cancel" at bounding box center [1272, 620] width 39 height 13
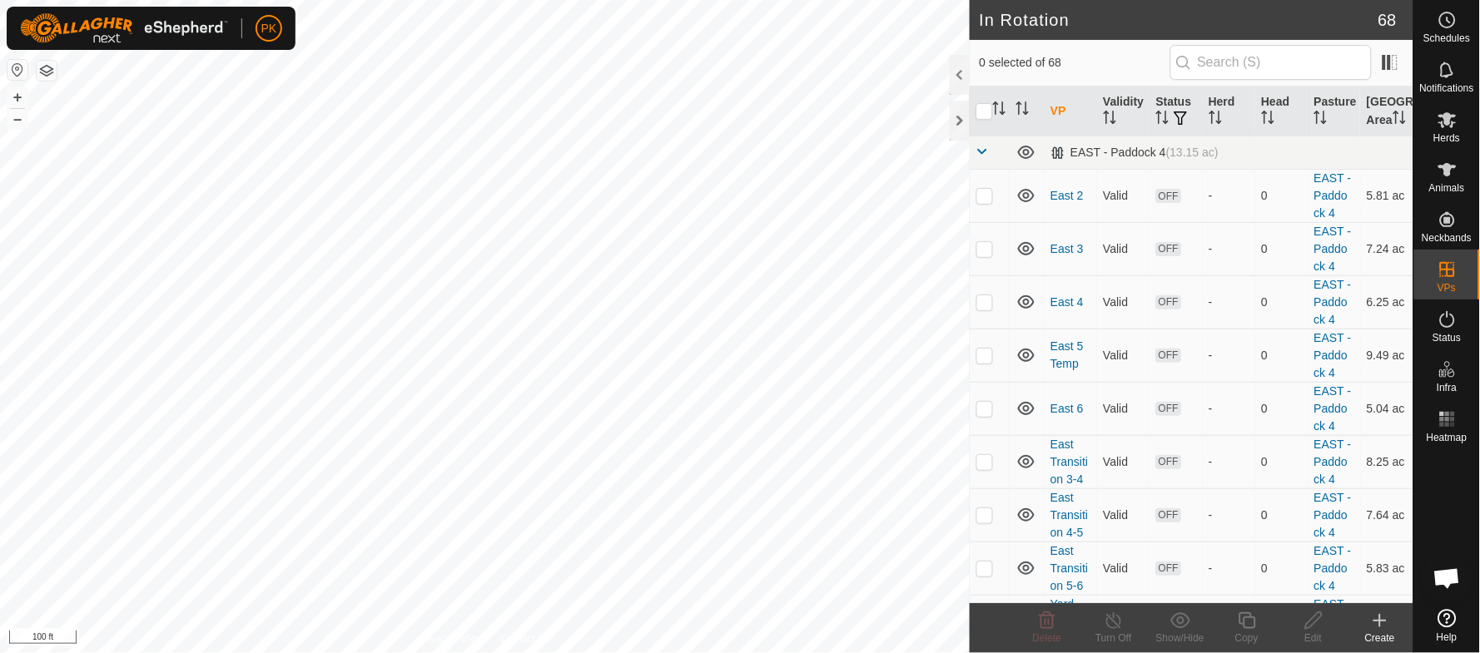
click at [20, 72] on button "button" at bounding box center [17, 70] width 20 height 20
